Goal: Task Accomplishment & Management: Manage account settings

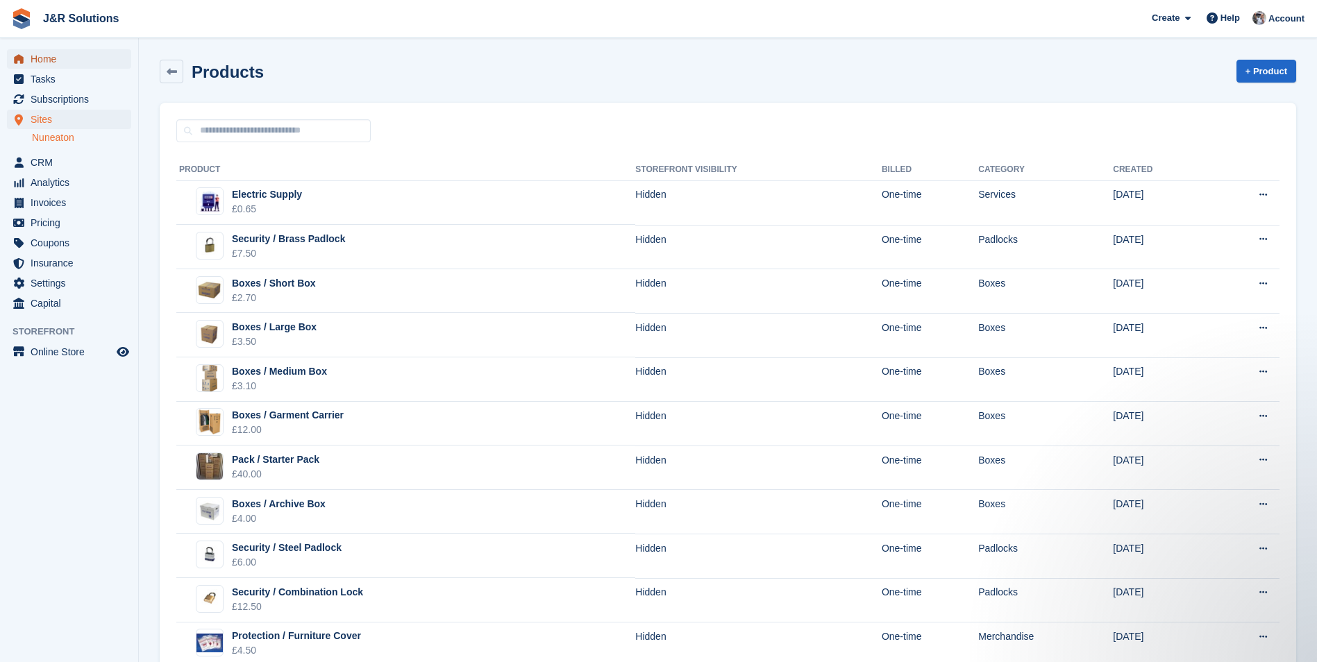
click at [33, 58] on span "Home" at bounding box center [72, 58] width 83 height 19
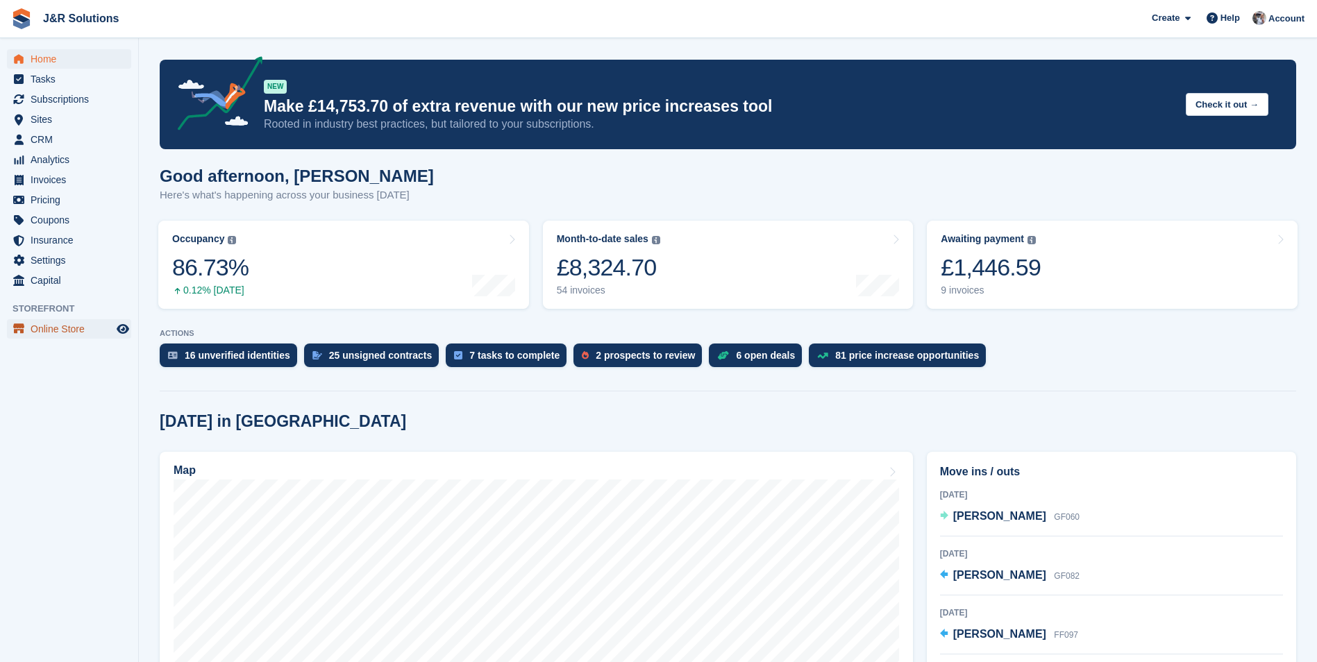
click at [62, 329] on span "Online Store" at bounding box center [72, 328] width 83 height 19
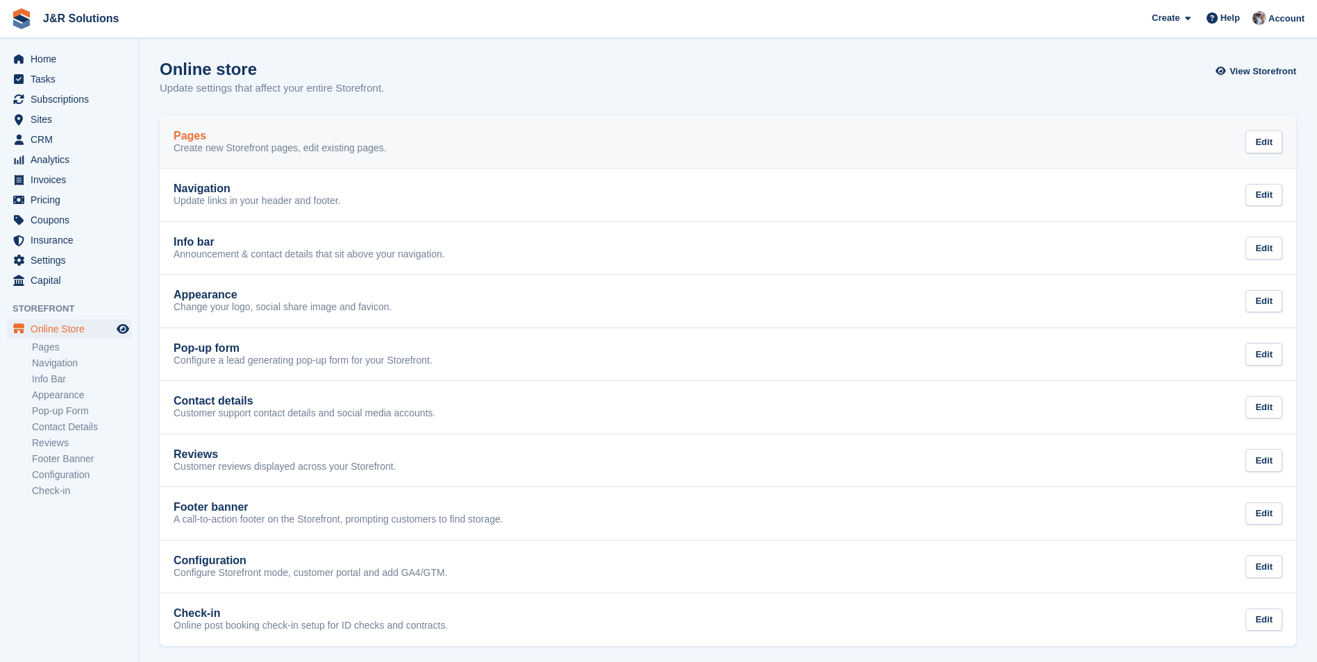
click at [228, 149] on p "Create new Storefront pages, edit existing pages." at bounding box center [280, 148] width 213 height 12
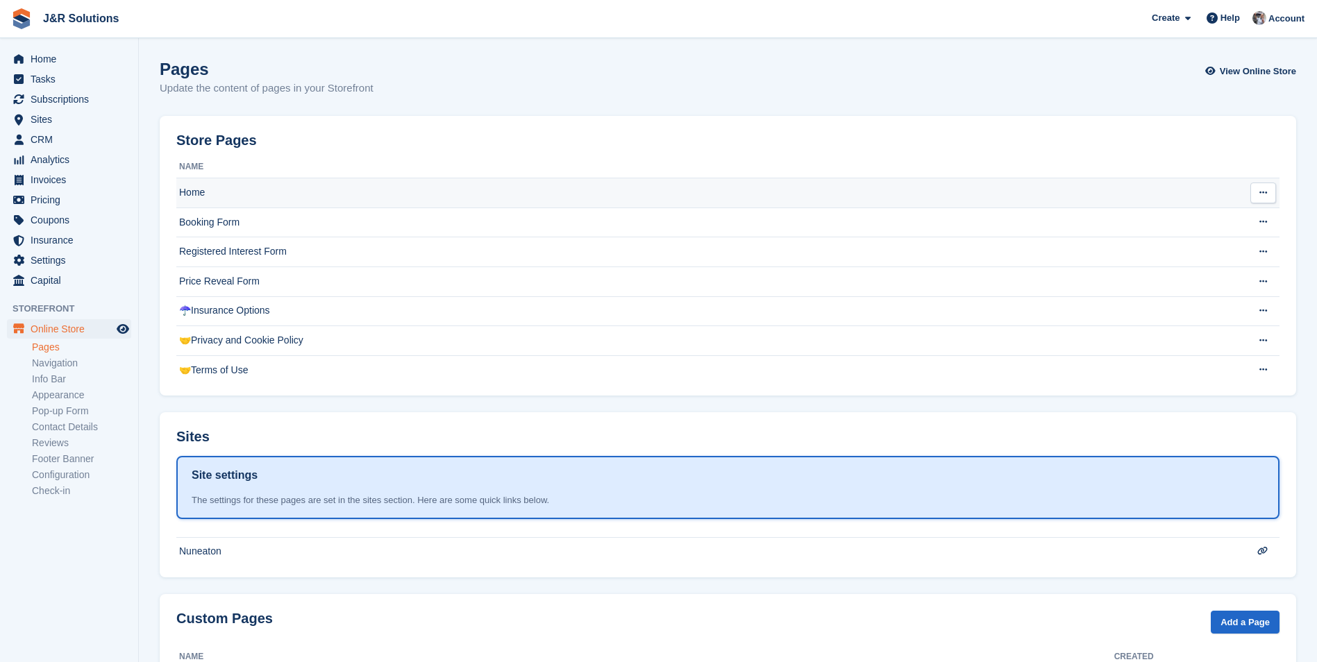
click at [197, 189] on td "Home" at bounding box center [700, 193] width 1048 height 30
